Goal: Task Accomplishment & Management: Use online tool/utility

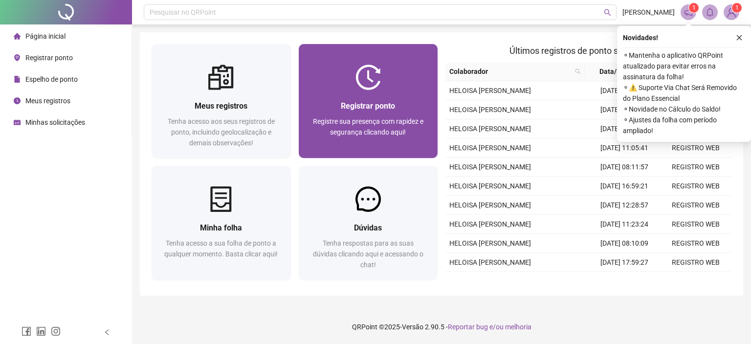
click at [396, 101] on div "Registrar ponto" at bounding box center [368, 106] width 116 height 12
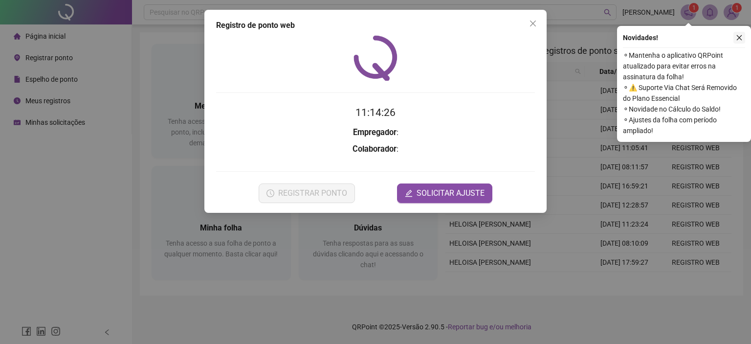
click at [737, 38] on icon "close" at bounding box center [739, 37] width 7 height 7
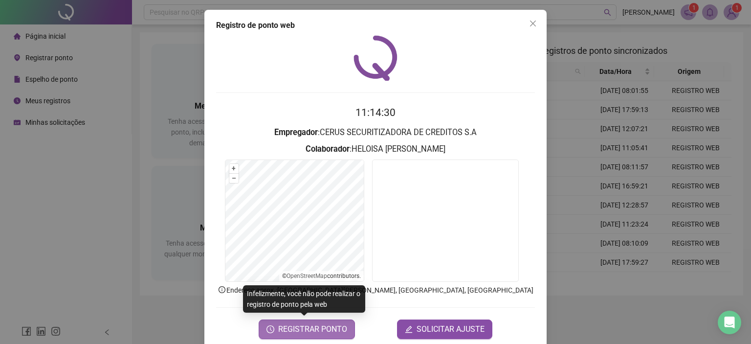
click at [312, 331] on span "REGISTRAR PONTO" at bounding box center [312, 329] width 69 height 12
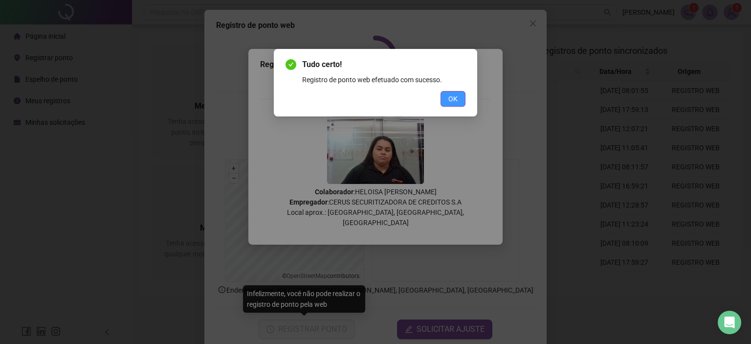
click at [459, 99] on button "OK" at bounding box center [452, 99] width 25 height 16
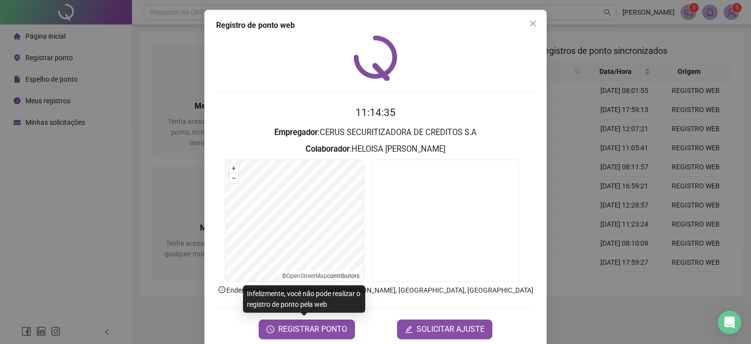
click at [533, 20] on span "Close" at bounding box center [533, 24] width 16 height 8
